Goal: Find specific page/section: Find specific page/section

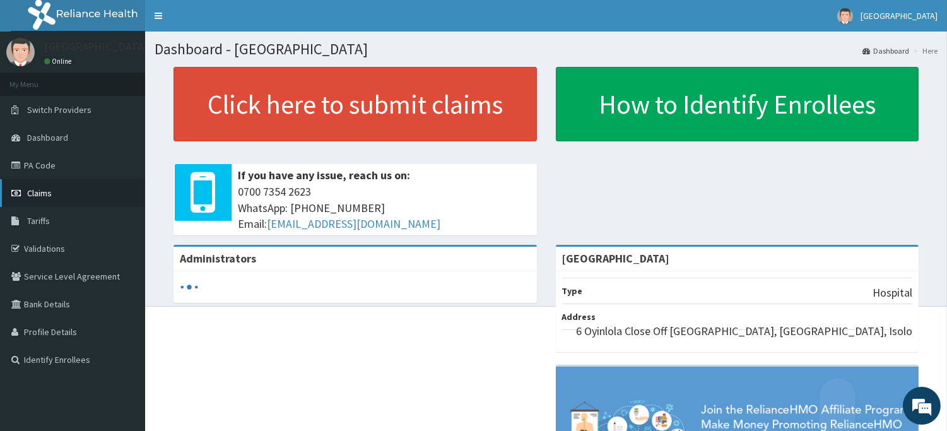
click at [35, 194] on span "Claims" at bounding box center [39, 192] width 25 height 11
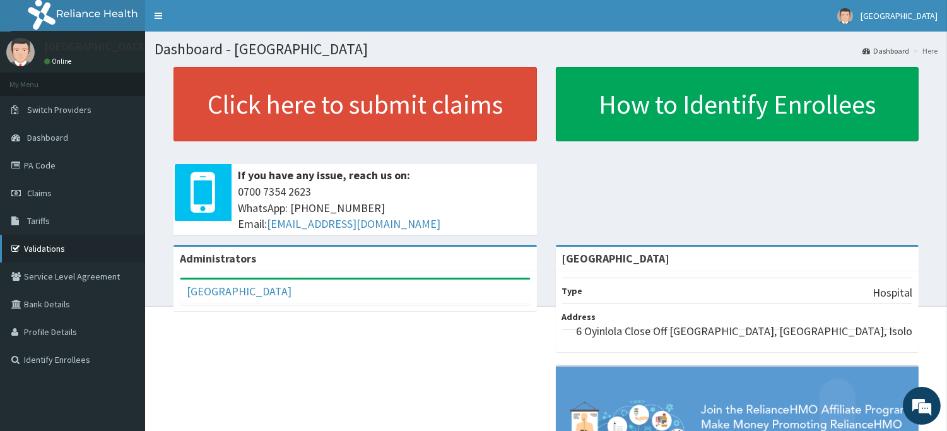
click at [49, 238] on link "Validations" at bounding box center [72, 249] width 145 height 28
